Goal: Navigation & Orientation: Find specific page/section

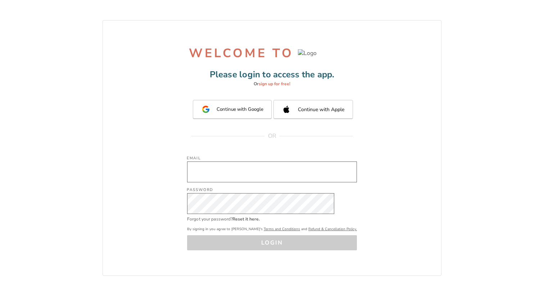
click at [222, 174] on input "Email" at bounding box center [272, 172] width 170 height 21
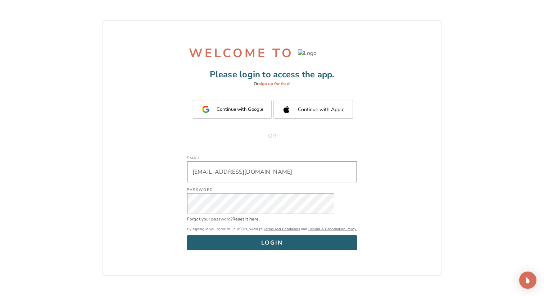
click at [187, 235] on button "LOGIN" at bounding box center [272, 242] width 170 height 15
click at [259, 180] on input "[EMAIL_ADDRESS][DOMAIN_NAME]" at bounding box center [272, 172] width 170 height 21
type input "[EMAIL_ADDRESS][DOMAIN_NAME]"
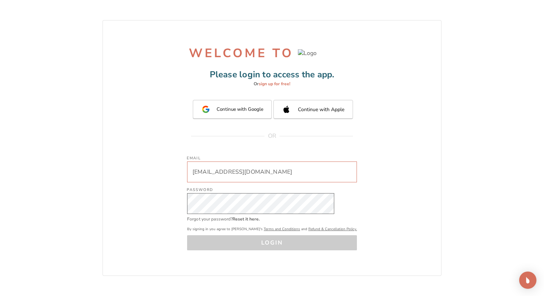
click at [261, 178] on input "[EMAIL_ADDRESS][DOMAIN_NAME]" at bounding box center [272, 172] width 170 height 21
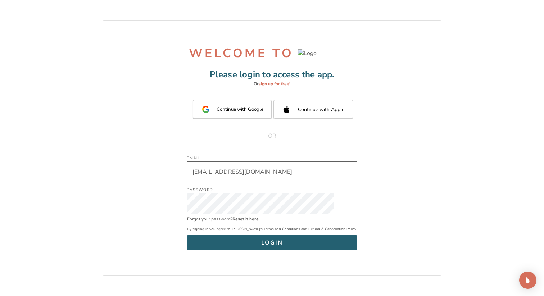
click at [187, 235] on button "LOGIN" at bounding box center [272, 242] width 170 height 15
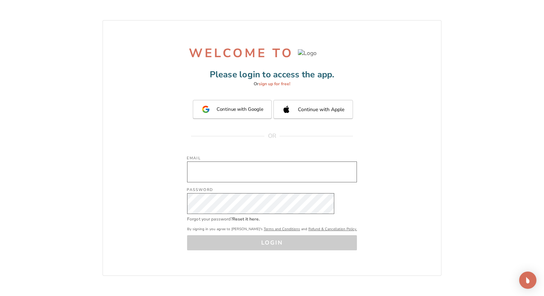
drag, startPoint x: 239, startPoint y: 150, endPoint x: 233, endPoint y: 168, distance: 18.7
click at [239, 151] on div "WELCOME TO Please login to access the app. Or sign up for free! Continue with G…" at bounding box center [272, 148] width 339 height 256
click at [231, 173] on input "Email" at bounding box center [272, 172] width 170 height 21
type input "[EMAIL_ADDRESS][DOMAIN_NAME]"
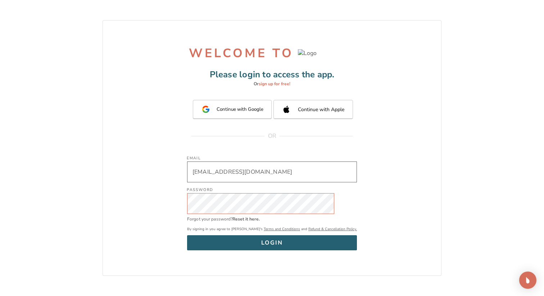
click at [187, 235] on button "LOGIN" at bounding box center [272, 242] width 170 height 15
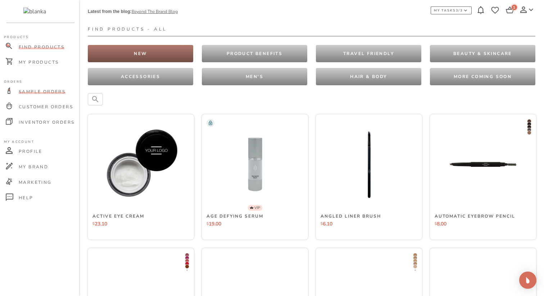
click at [46, 90] on span "Sample Orders" at bounding box center [42, 92] width 47 height 6
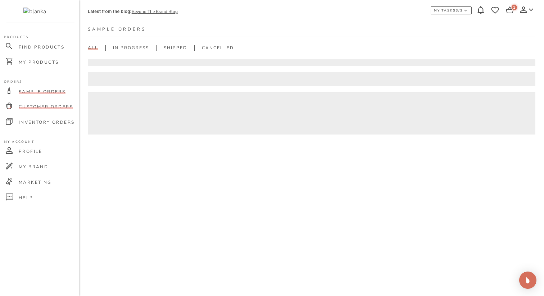
click at [46, 108] on span "Customer Orders" at bounding box center [46, 107] width 54 height 6
click at [45, 115] on div "Inventory Orders" at bounding box center [40, 122] width 77 height 15
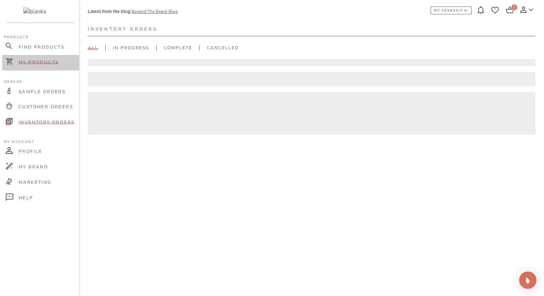
click at [45, 62] on span "My Products" at bounding box center [39, 62] width 40 height 6
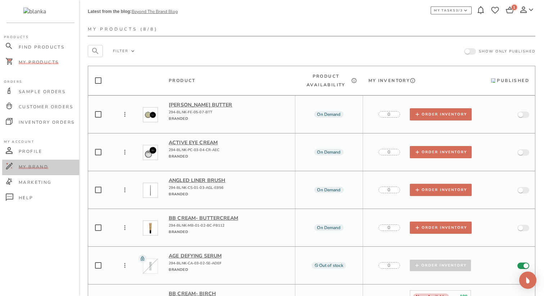
click at [40, 169] on div "My Brand" at bounding box center [40, 167] width 77 height 15
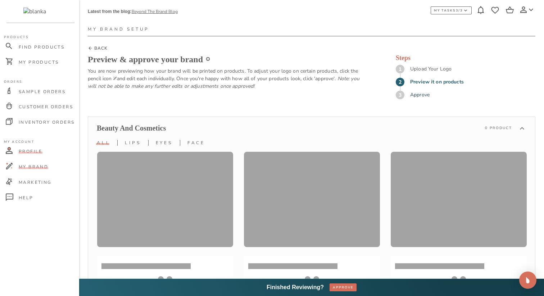
click at [34, 158] on div "Profile" at bounding box center [40, 151] width 77 height 15
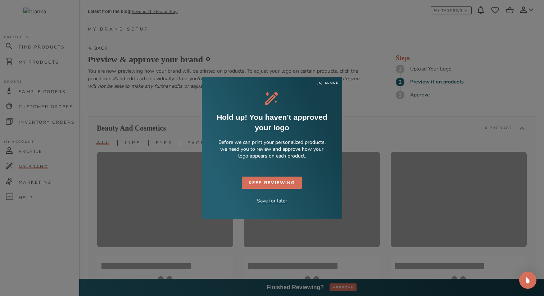
click at [273, 201] on p "Save for later" at bounding box center [272, 201] width 30 height 7
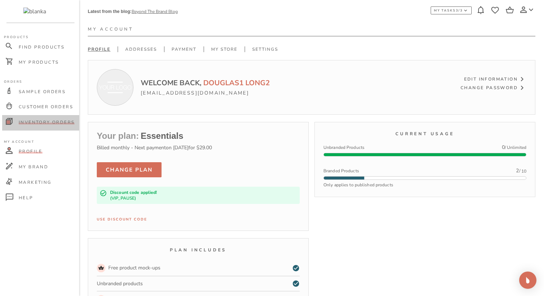
click at [31, 116] on div "Inventory Orders" at bounding box center [40, 122] width 77 height 15
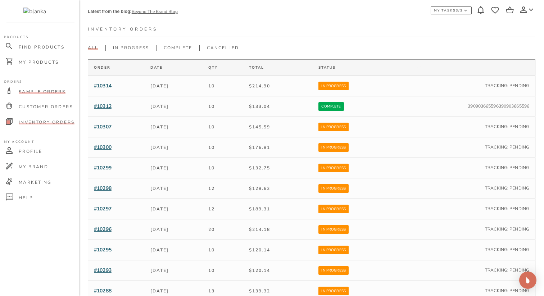
click at [21, 96] on div "Sample Orders" at bounding box center [40, 92] width 77 height 15
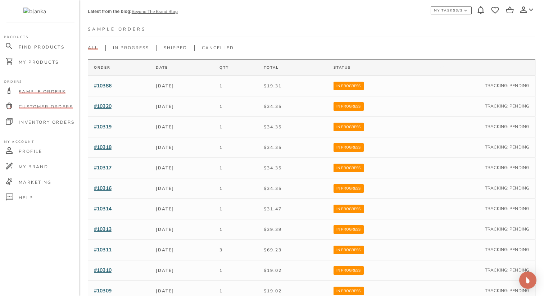
click at [28, 107] on span "Customer Orders" at bounding box center [46, 107] width 54 height 6
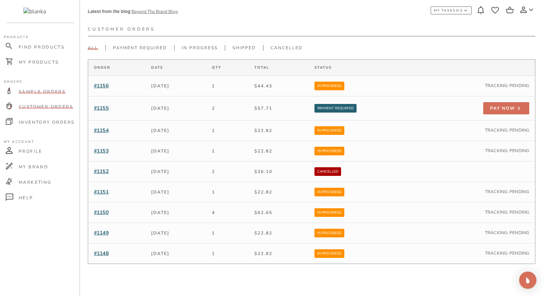
click at [21, 85] on div "Sample Orders" at bounding box center [40, 92] width 77 height 15
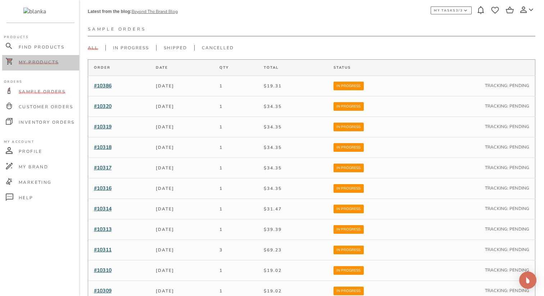
click at [26, 67] on div "My Products" at bounding box center [40, 62] width 77 height 15
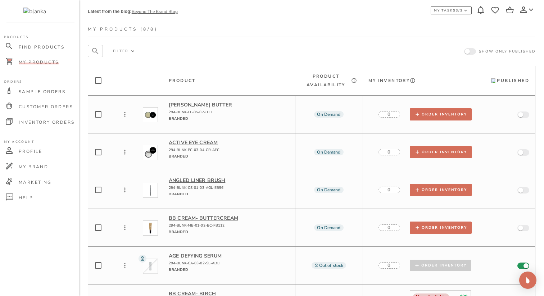
click at [122, 49] on p "Filter" at bounding box center [120, 51] width 15 height 4
click at [275, 57] on div "Product Product Availability My Inventory Published" at bounding box center [312, 76] width 448 height 38
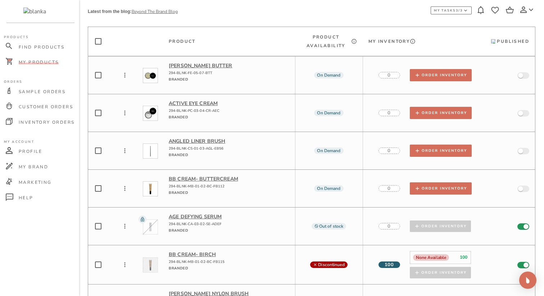
scroll to position [90, 0]
